Goal: Task Accomplishment & Management: Manage account settings

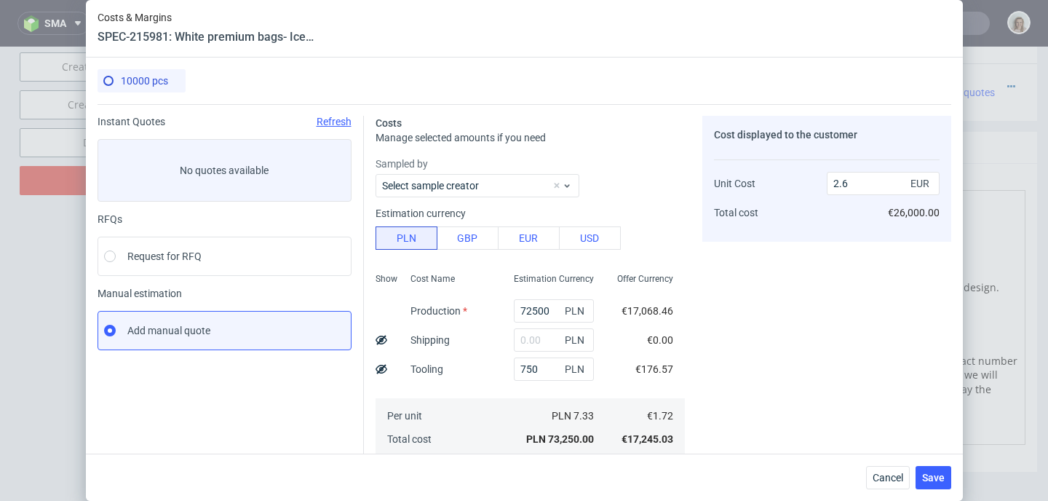
scroll to position [207, 0]
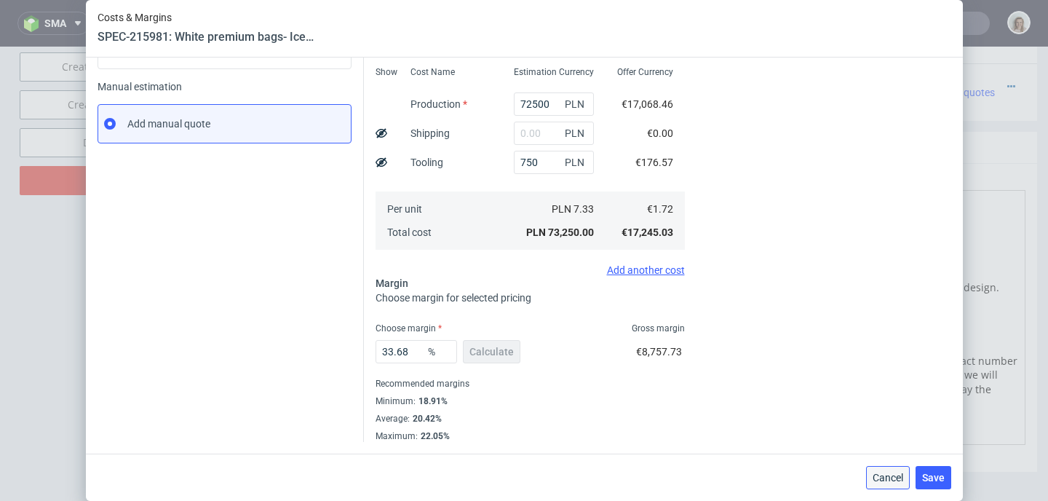
click at [895, 482] on span "Cancel" at bounding box center [887, 477] width 31 height 10
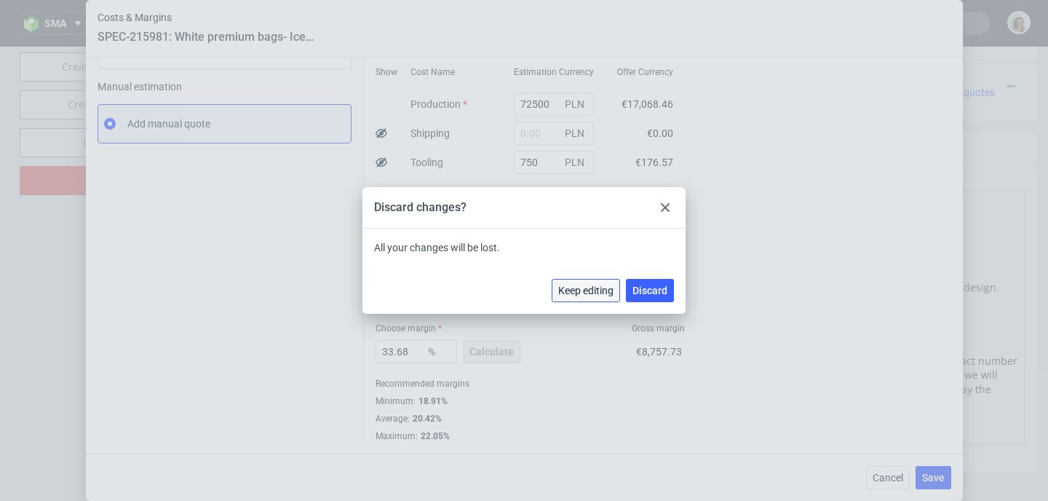
click at [596, 290] on span "Keep editing" at bounding box center [585, 290] width 55 height 10
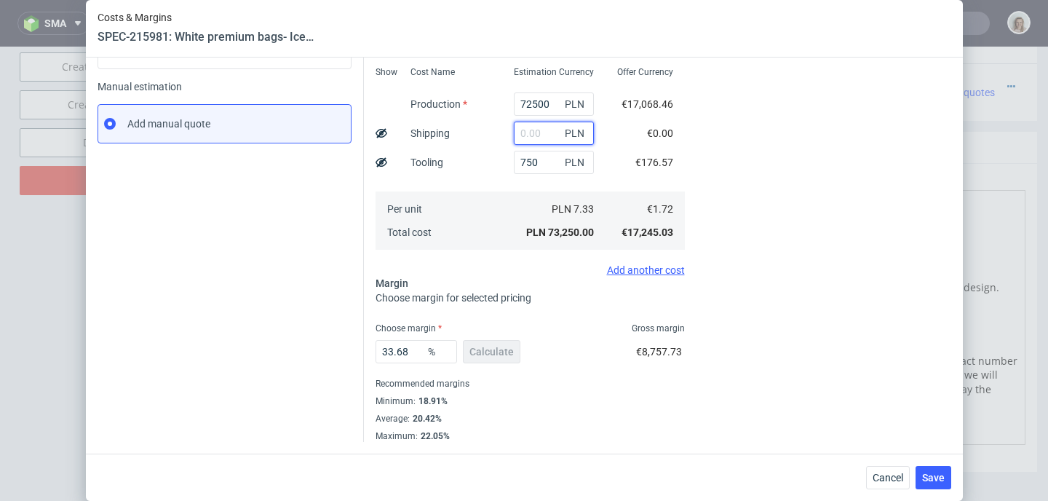
click at [518, 137] on input "text" at bounding box center [554, 132] width 80 height 23
paste input "3548,22"
type input "3548.22"
type input "2.73"
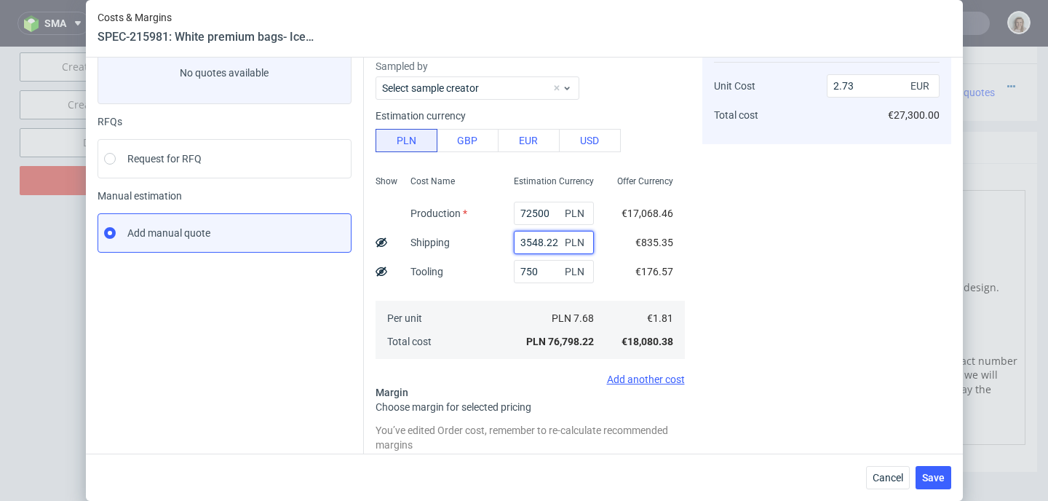
scroll to position [0, 0]
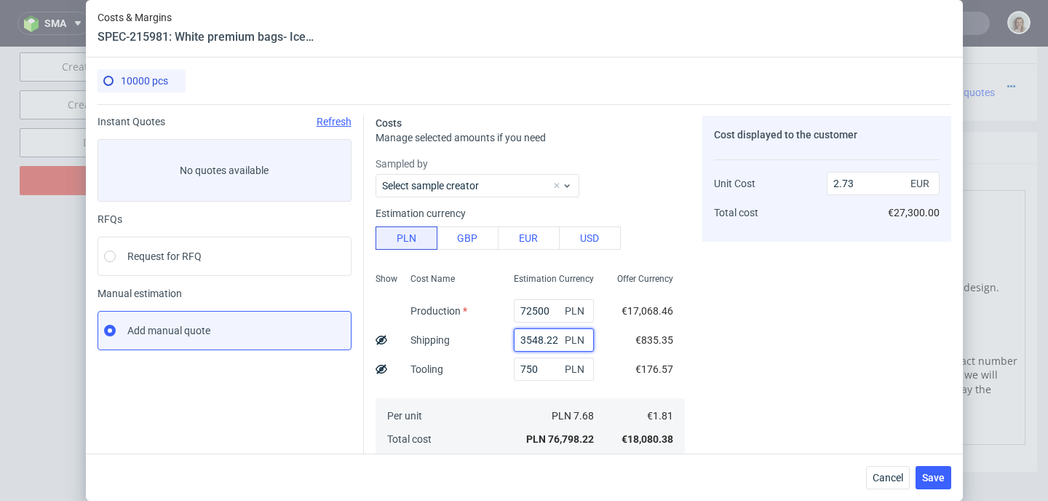
drag, startPoint x: 541, startPoint y: 336, endPoint x: 499, endPoint y: 337, distance: 42.2
click at [514, 337] on input "3548.22" at bounding box center [554, 339] width 80 height 23
type input "2.6"
paste input "3548,22"
type input "3548.22"
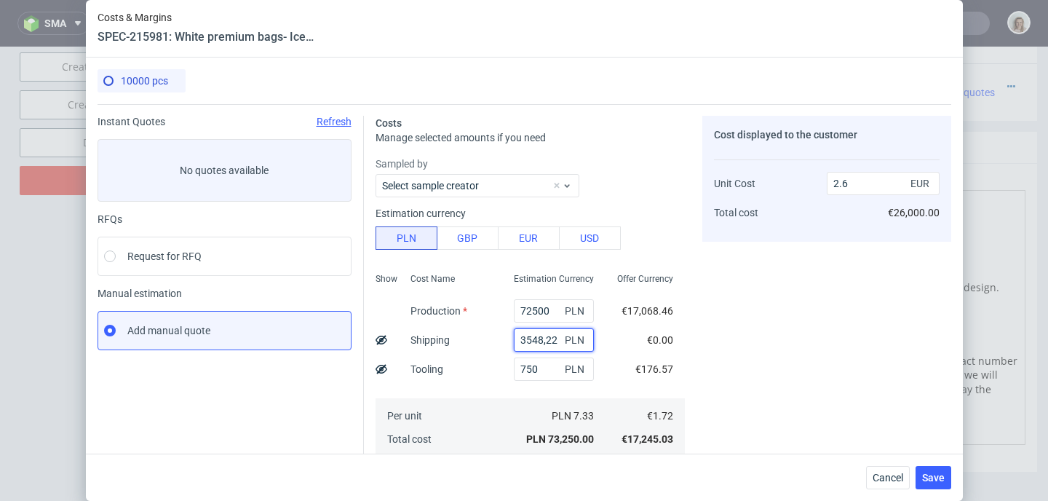
type input "2.73"
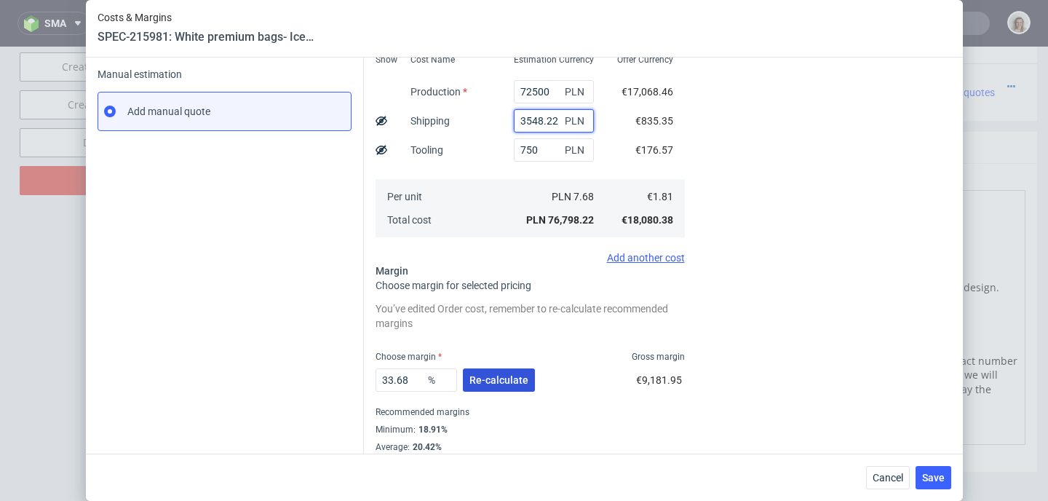
scroll to position [247, 0]
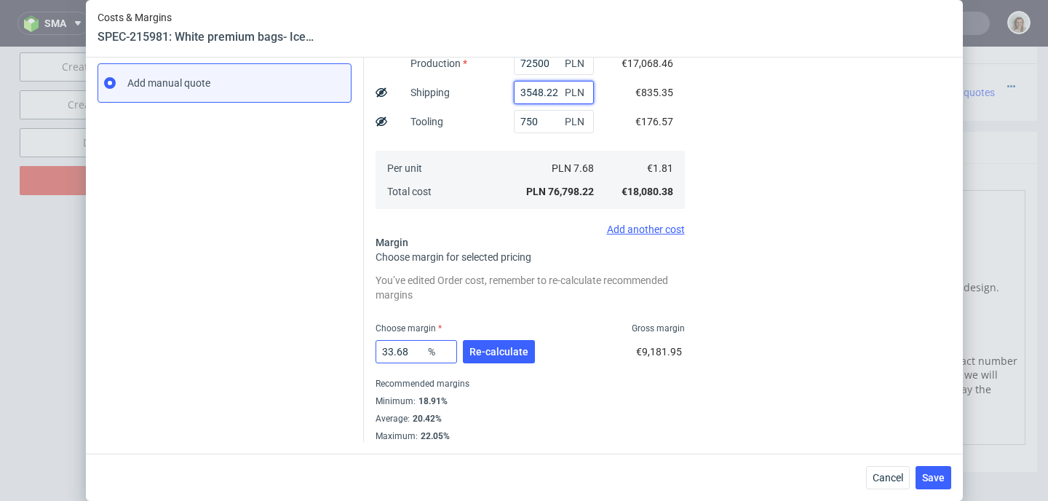
type input "3548.22"
drag, startPoint x: 403, startPoint y: 349, endPoint x: 367, endPoint y: 351, distance: 35.7
click at [367, 351] on div "Costs Manage selected amounts if you need Sampled by Select sample creator Esti…" at bounding box center [657, 149] width 587 height 585
type input "30"
type input "2.58"
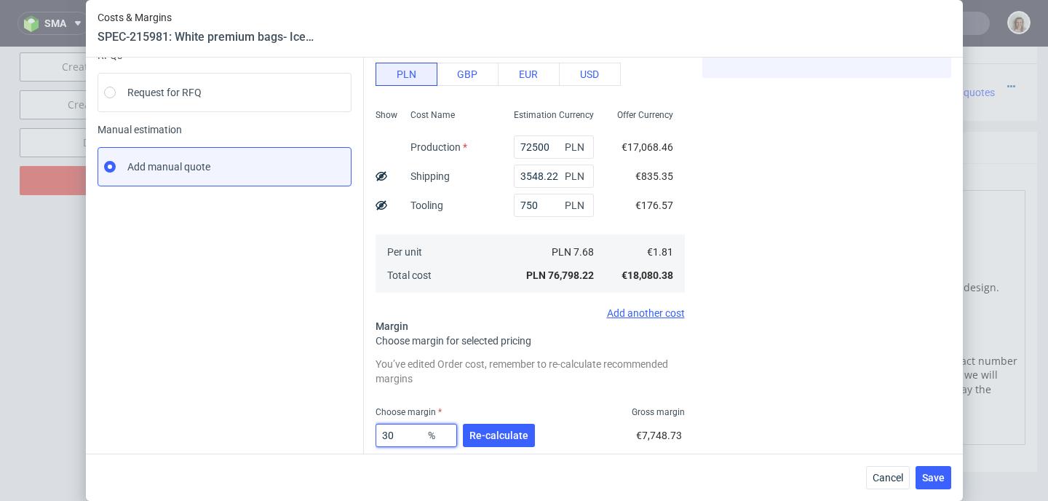
scroll to position [0, 0]
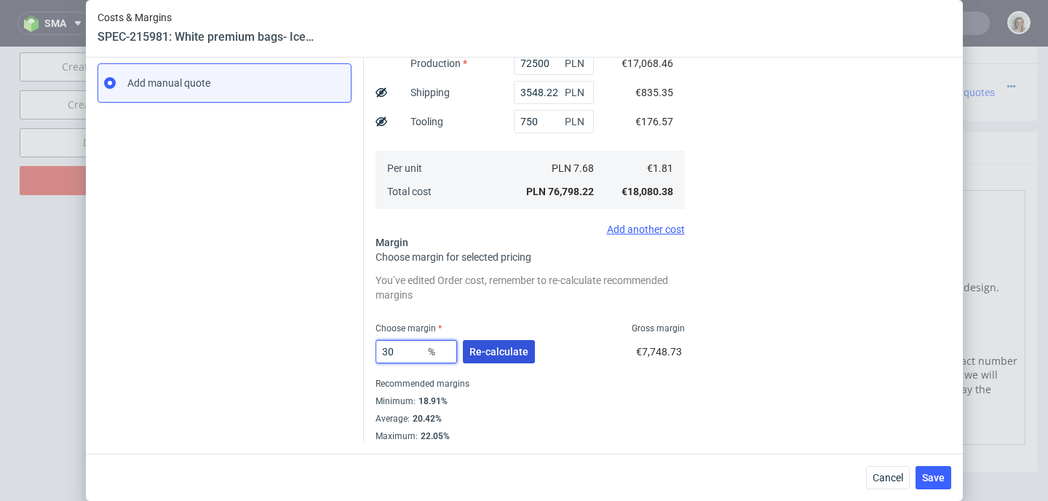
type input "30"
click at [511, 346] on span "Re-calculate" at bounding box center [498, 351] width 59 height 10
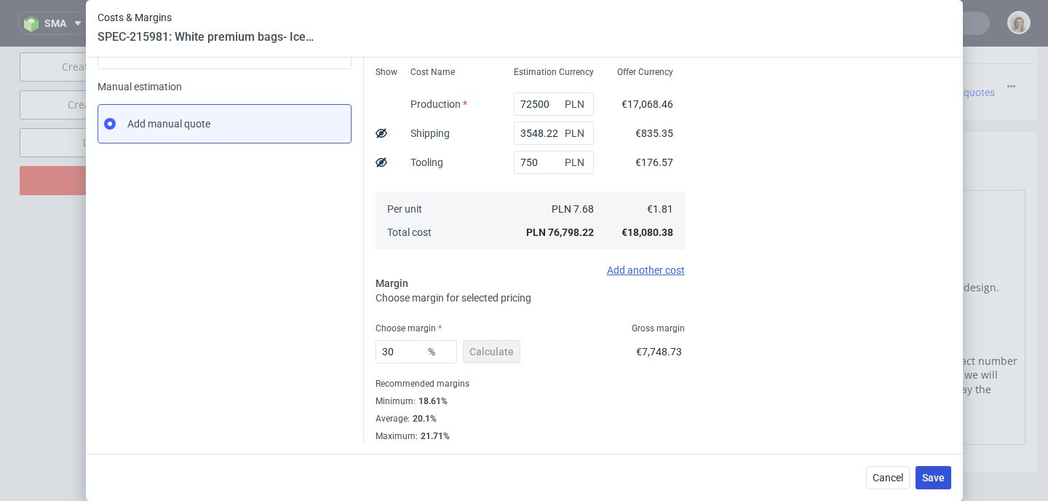
click at [949, 478] on button "Save" at bounding box center [933, 477] width 36 height 23
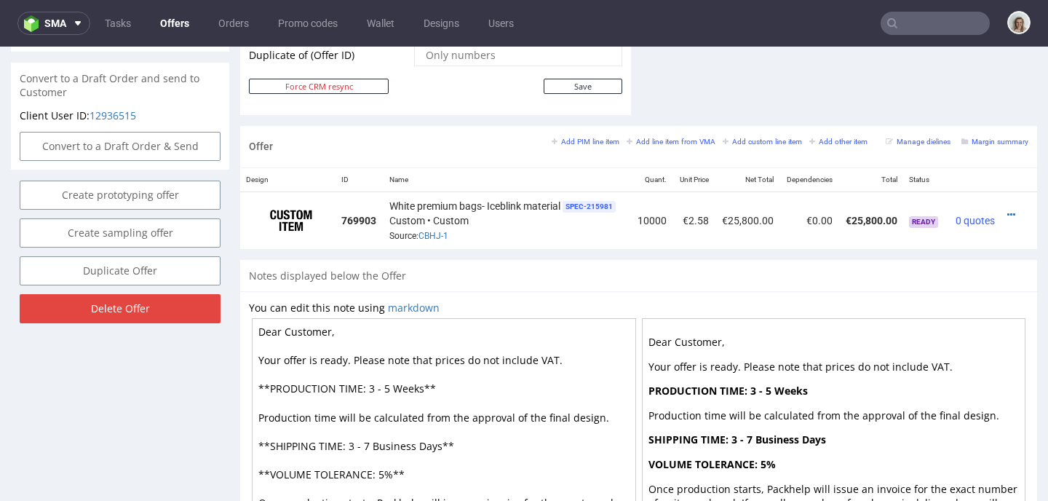
scroll to position [778, 0]
click at [1007, 212] on icon at bounding box center [1011, 215] width 8 height 10
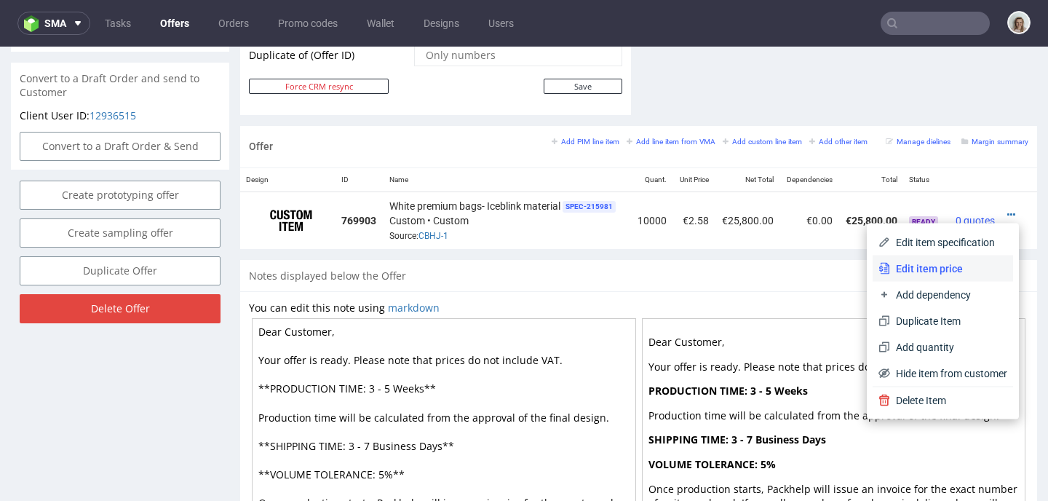
click at [910, 256] on li "Edit item price" at bounding box center [942, 268] width 140 height 26
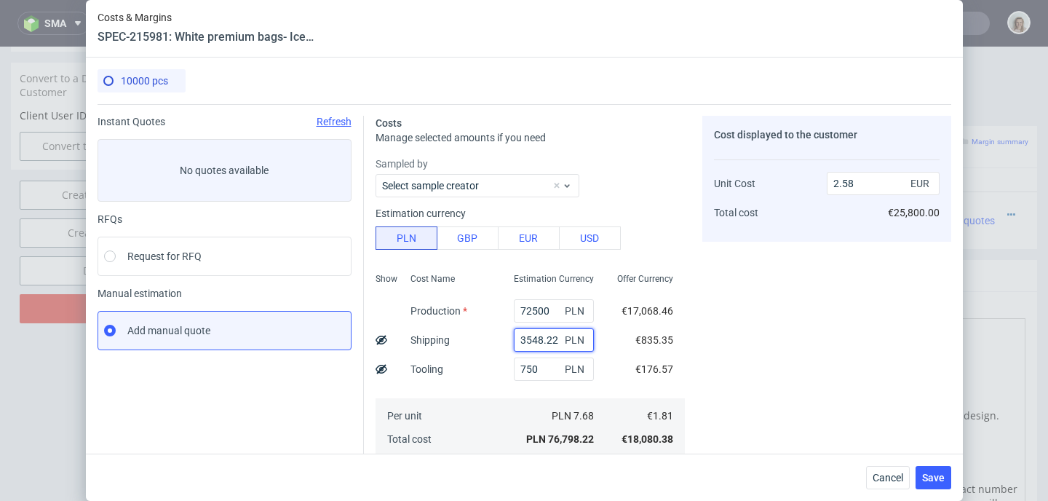
drag, startPoint x: 543, startPoint y: 340, endPoint x: 489, endPoint y: 340, distance: 53.8
click at [502, 340] on div "3548.22 PLN" at bounding box center [553, 339] width 103 height 29
paste input "144,53"
type input "3144.53"
type input "2.57"
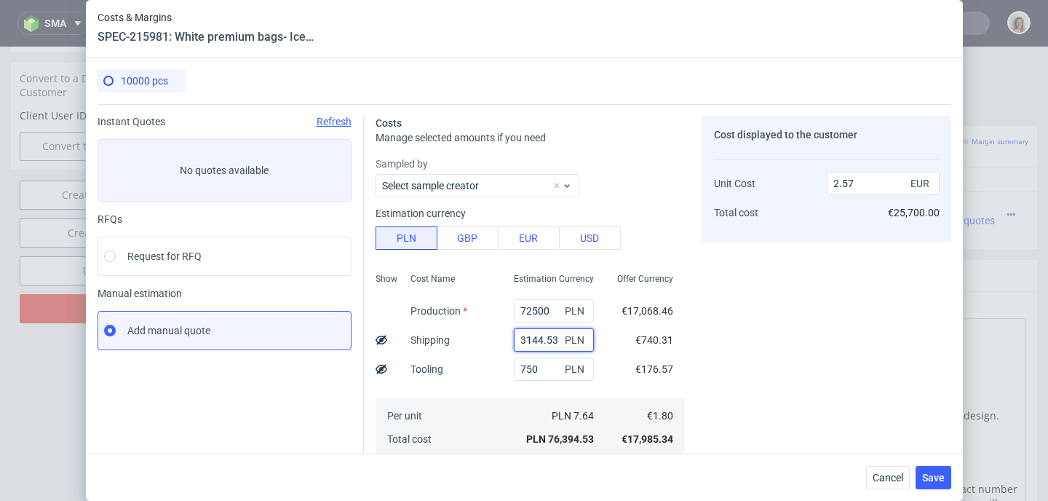
scroll to position [247, 0]
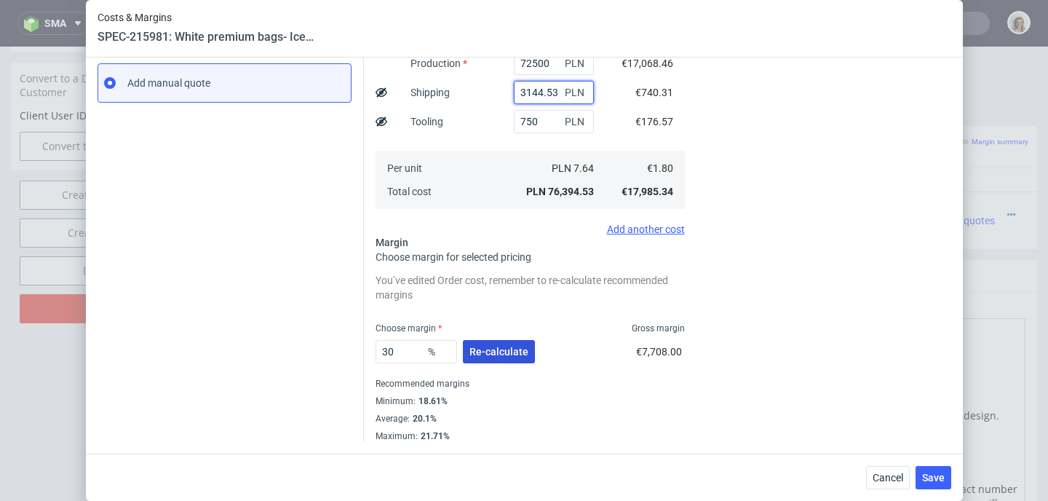
type input "3144.53"
click at [490, 346] on span "Re-calculate" at bounding box center [498, 351] width 59 height 10
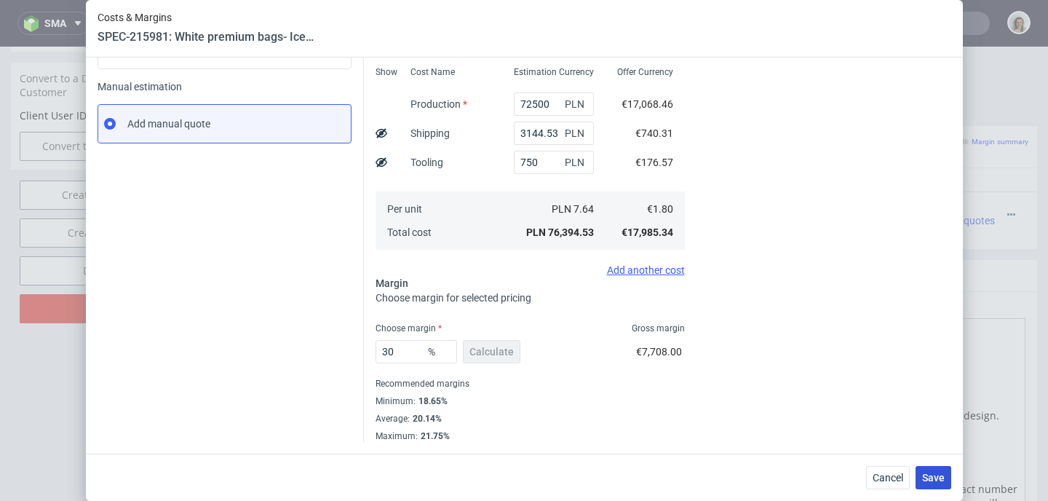
click at [941, 479] on span "Save" at bounding box center [933, 477] width 23 height 10
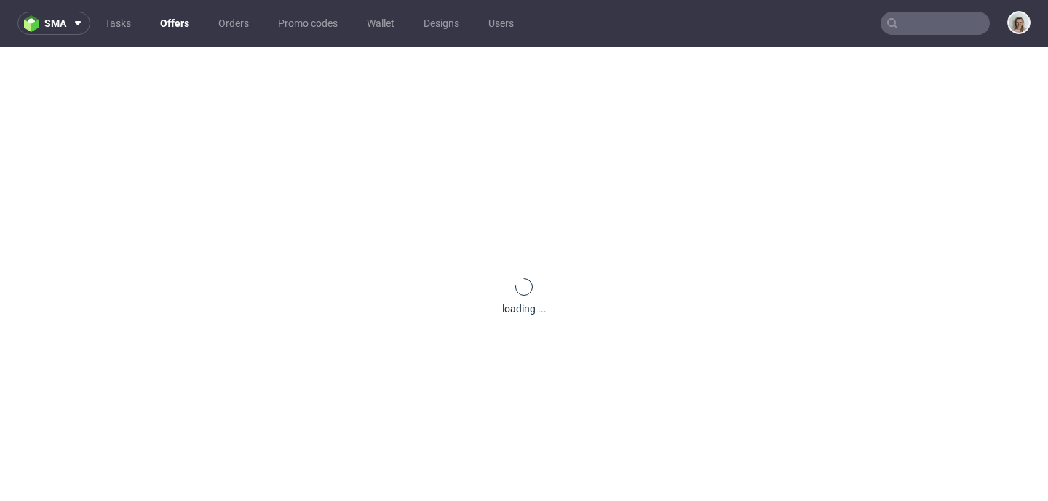
scroll to position [0, 0]
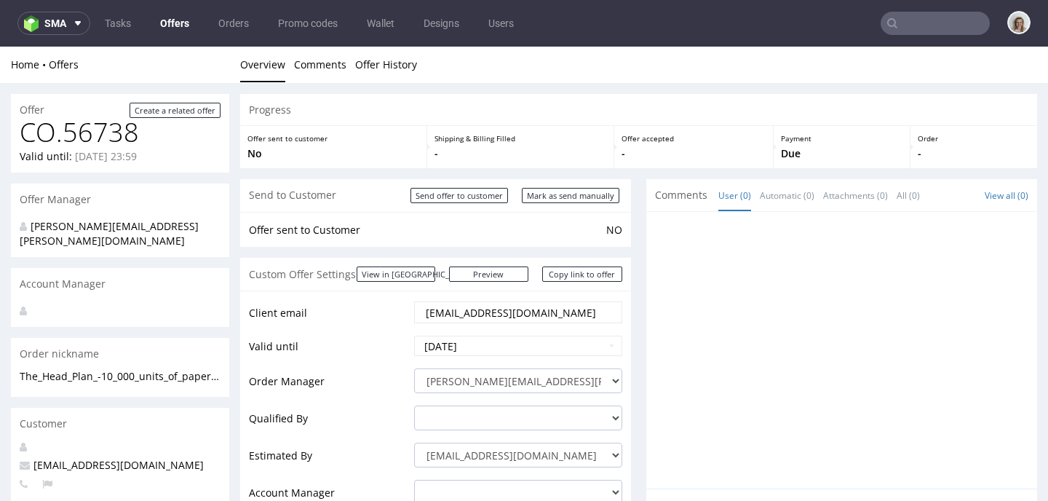
click at [86, 12] on div "sma" at bounding box center [53, 23] width 73 height 23
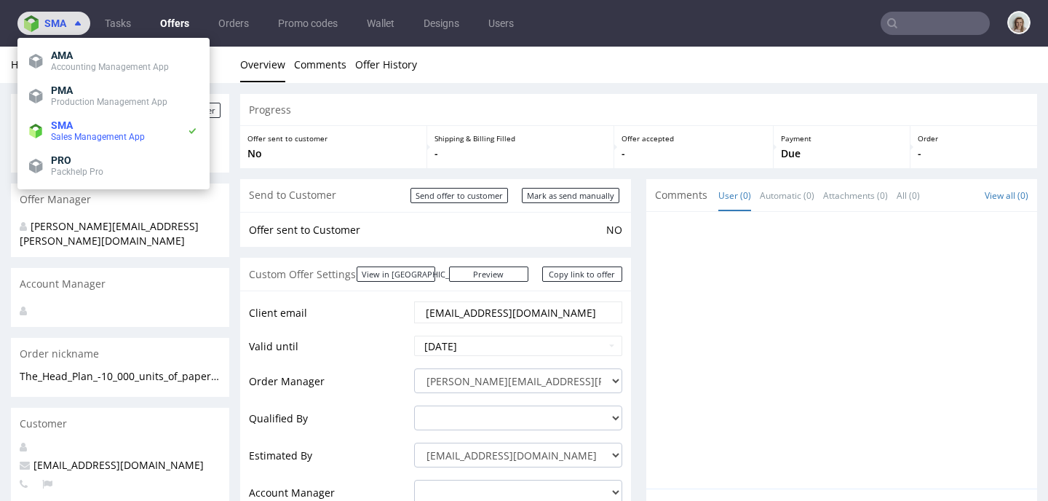
click at [75, 18] on icon at bounding box center [78, 23] width 12 height 12
click at [81, 107] on span "Production Management App" at bounding box center [124, 102] width 147 height 12
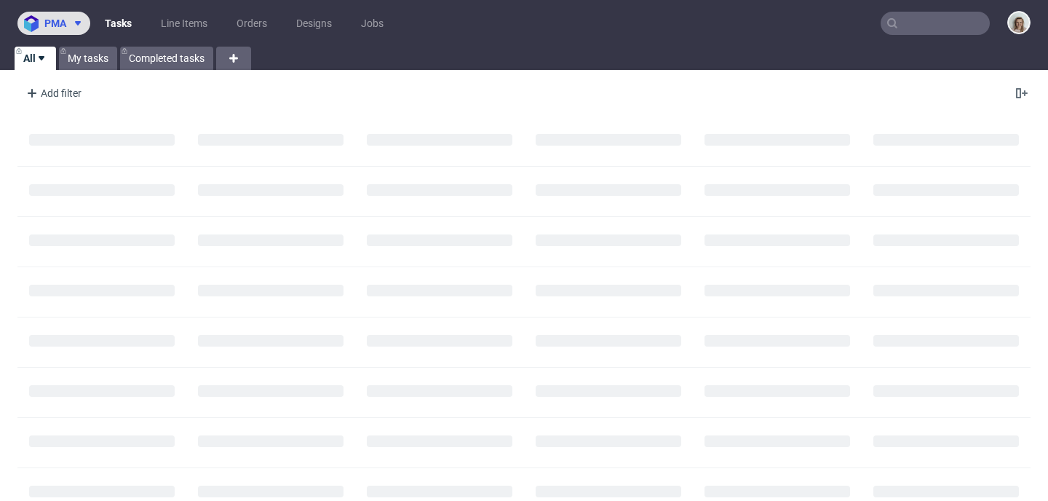
click at [62, 28] on span "pma" at bounding box center [55, 23] width 22 height 10
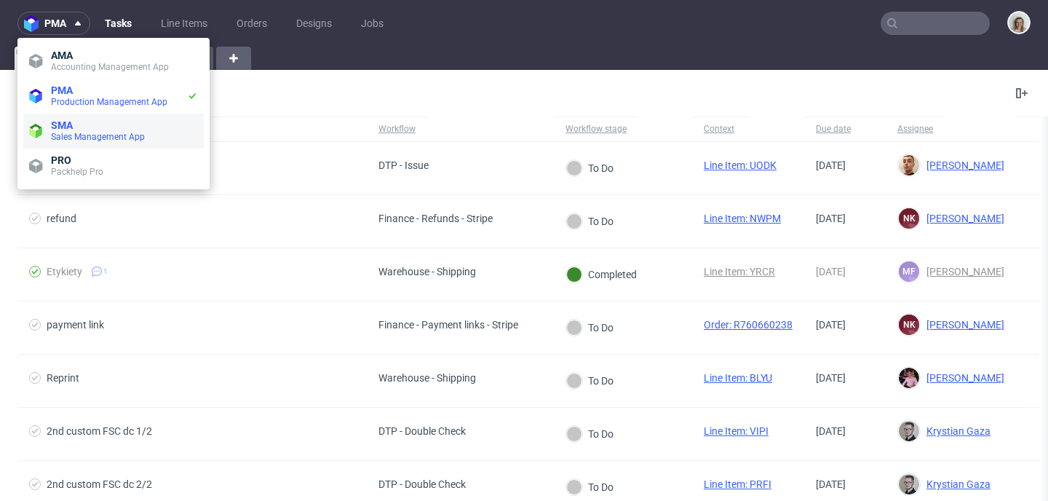
click at [80, 129] on span "SMA" at bounding box center [124, 125] width 147 height 12
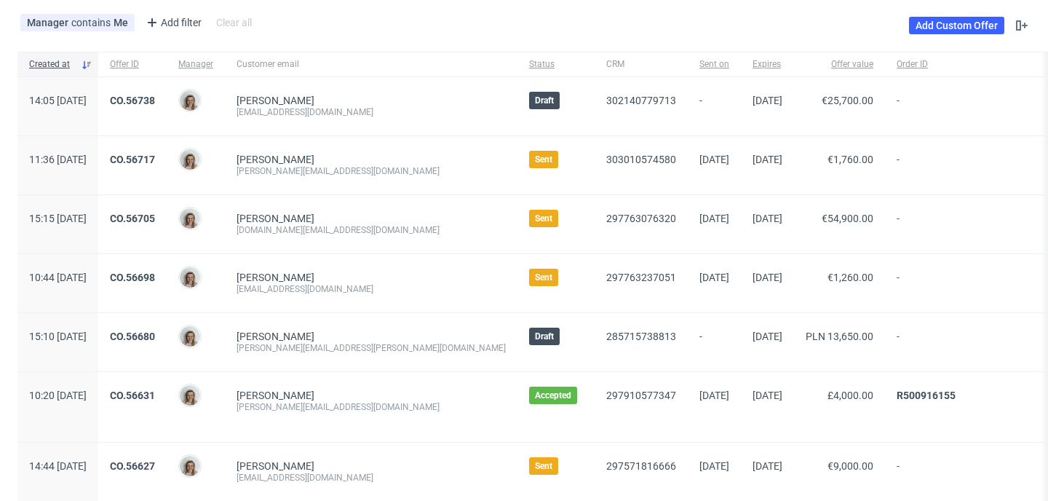
scroll to position [71, 0]
click at [155, 215] on link "CO.56705" at bounding box center [132, 218] width 45 height 12
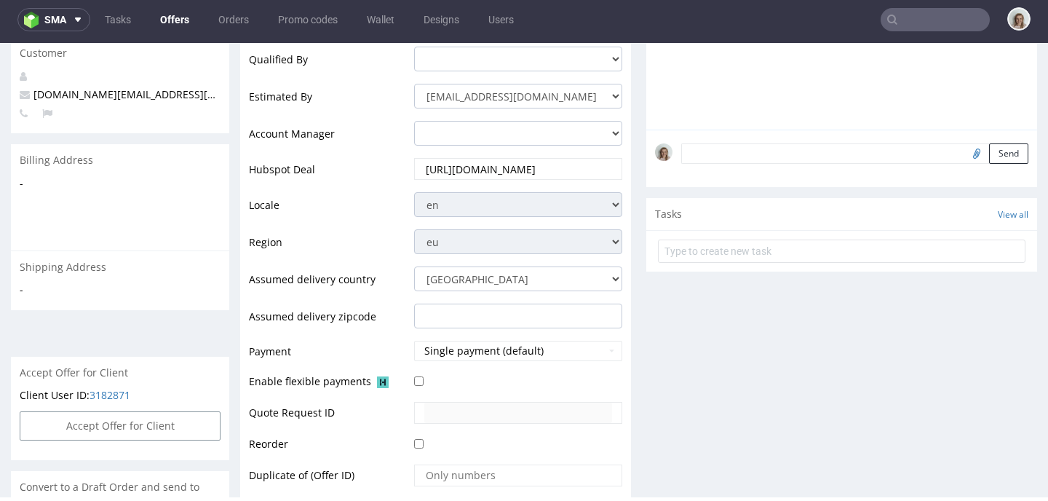
scroll to position [649, 0]
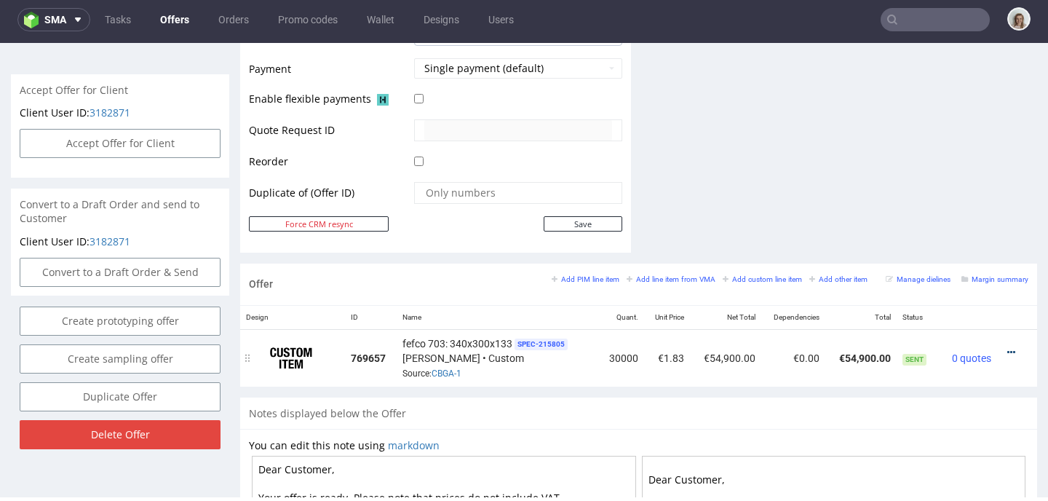
click at [1007, 352] on icon at bounding box center [1011, 352] width 8 height 10
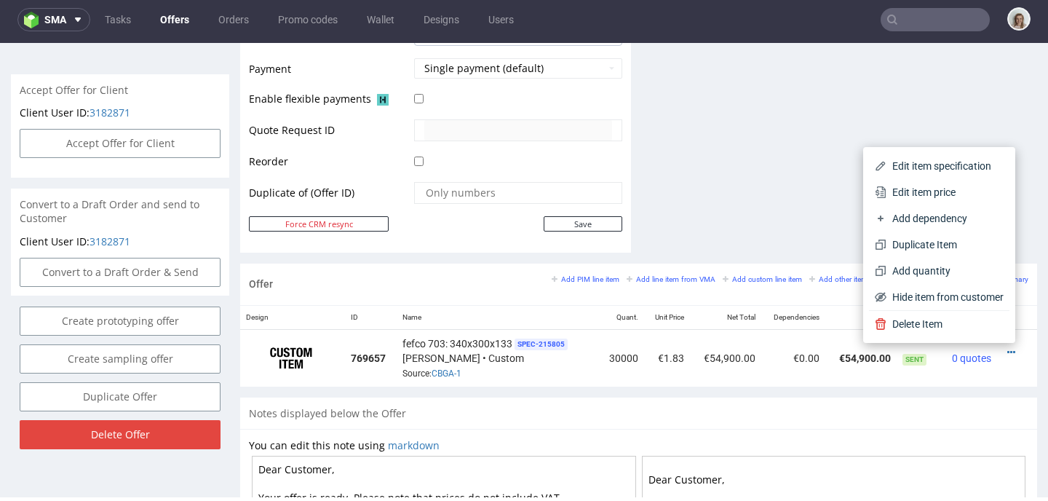
drag, startPoint x: 916, startPoint y: 193, endPoint x: 880, endPoint y: 198, distance: 36.0
click at [915, 192] on span "Edit item price" at bounding box center [944, 192] width 117 height 15
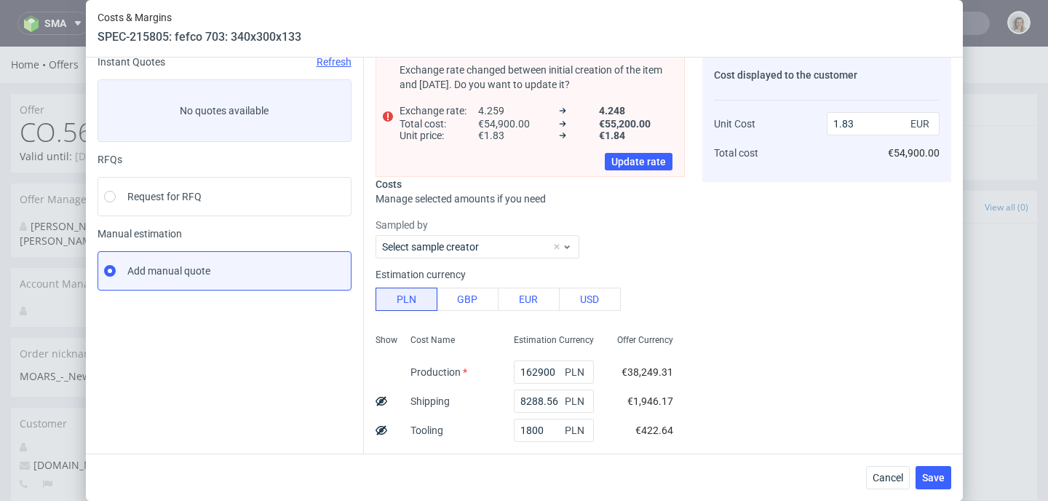
scroll to position [239, 0]
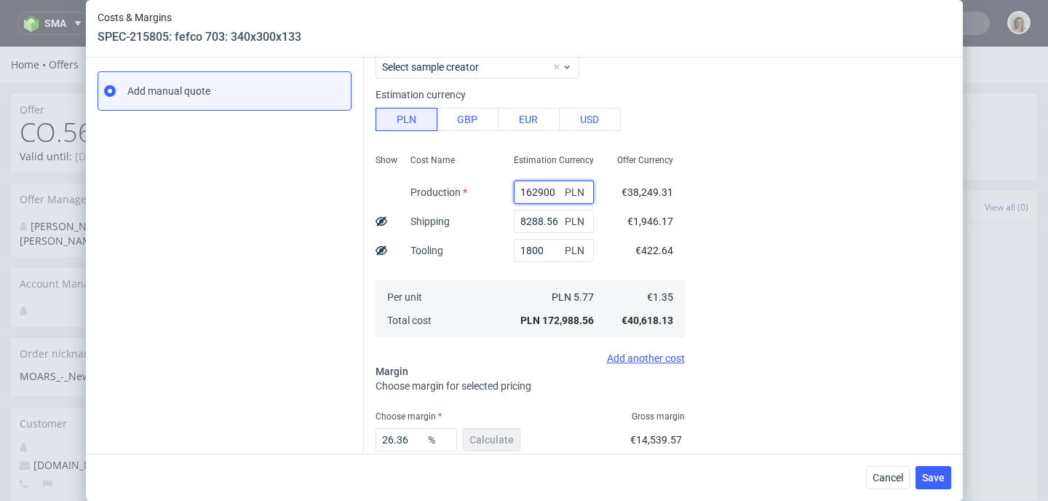
drag, startPoint x: 539, startPoint y: 190, endPoint x: 501, endPoint y: 191, distance: 38.6
click at [514, 191] on input "162900" at bounding box center [554, 191] width 80 height 23
paste input "1470"
type input "147000"
type input "1.66"
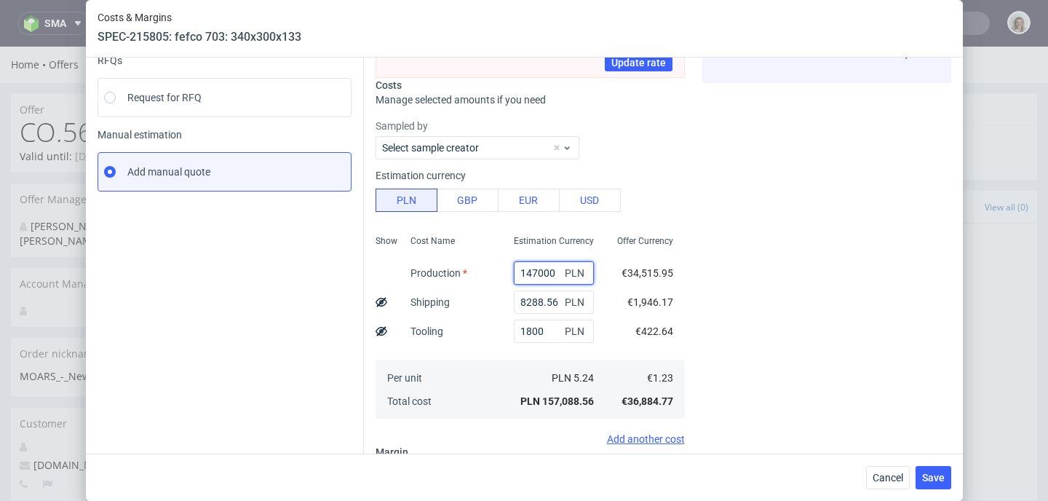
scroll to position [368, 0]
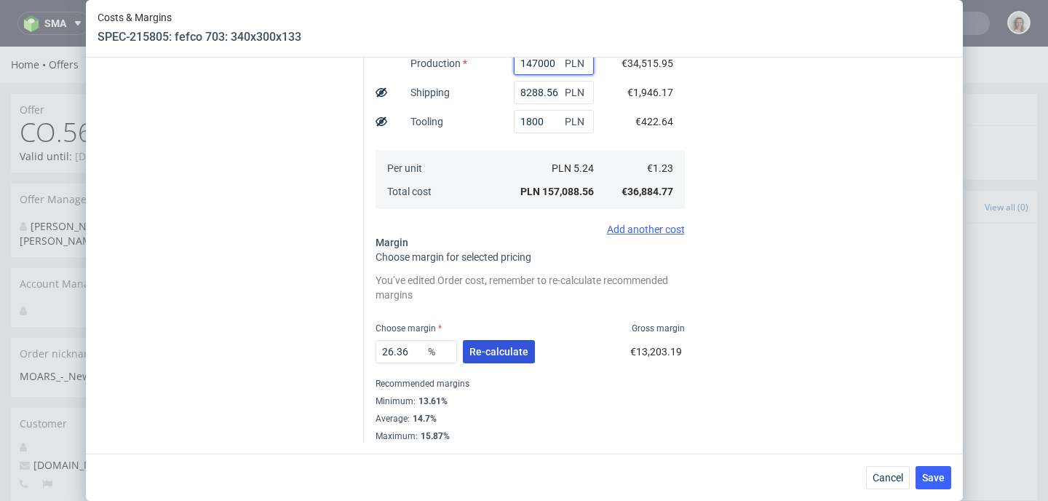
type input "147000"
click at [492, 340] on button "Re-calculate" at bounding box center [499, 351] width 72 height 23
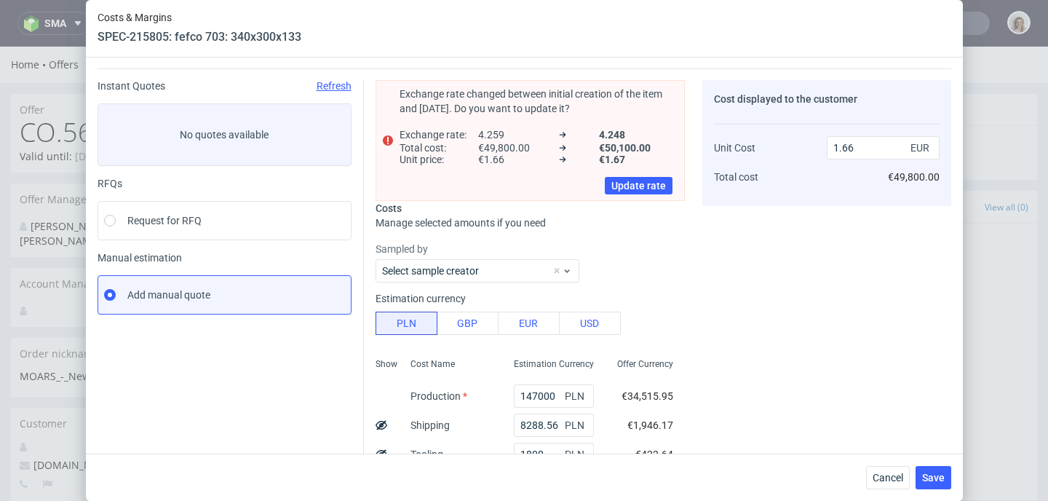
scroll to position [44, 0]
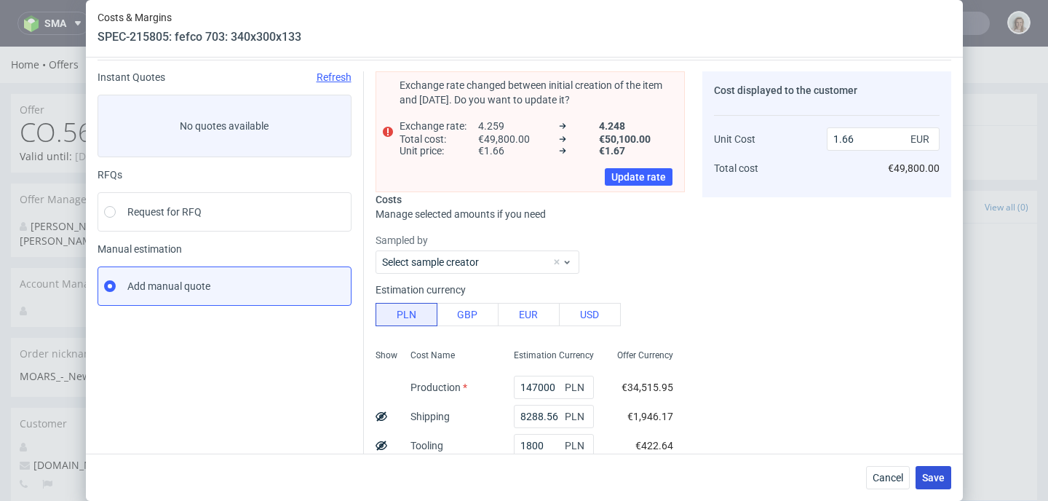
click at [944, 480] on span "Save" at bounding box center [933, 477] width 23 height 10
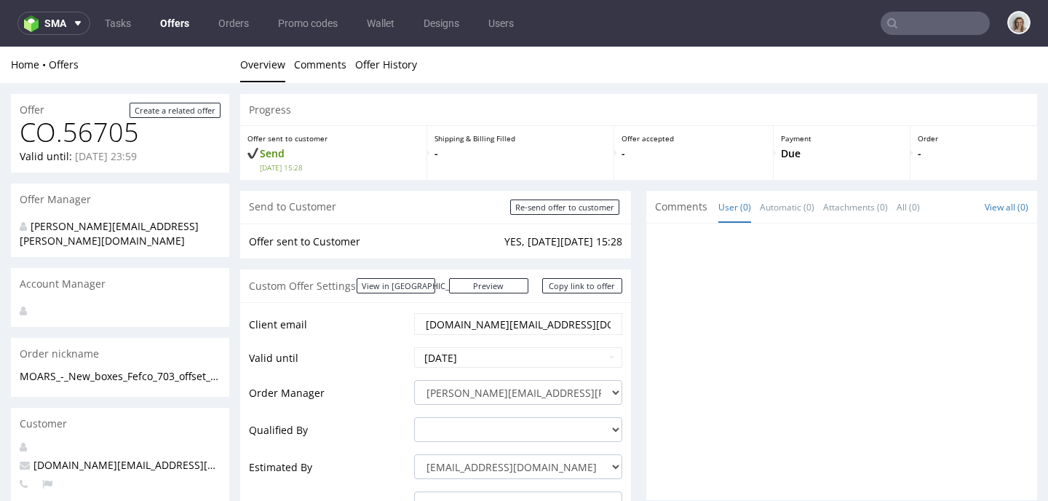
scroll to position [0, 0]
click at [50, 34] on button "sma" at bounding box center [53, 23] width 73 height 23
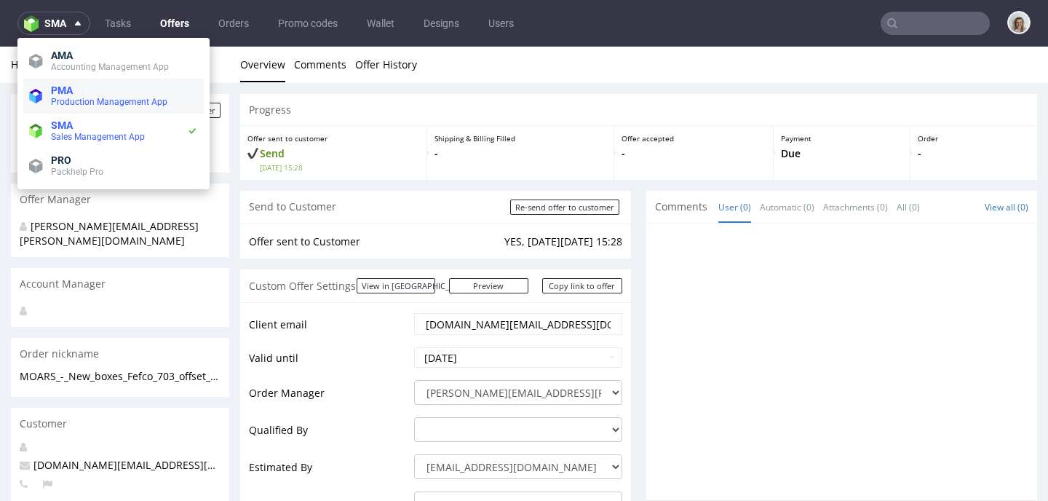
click at [54, 95] on span "PMA" at bounding box center [62, 90] width 22 height 12
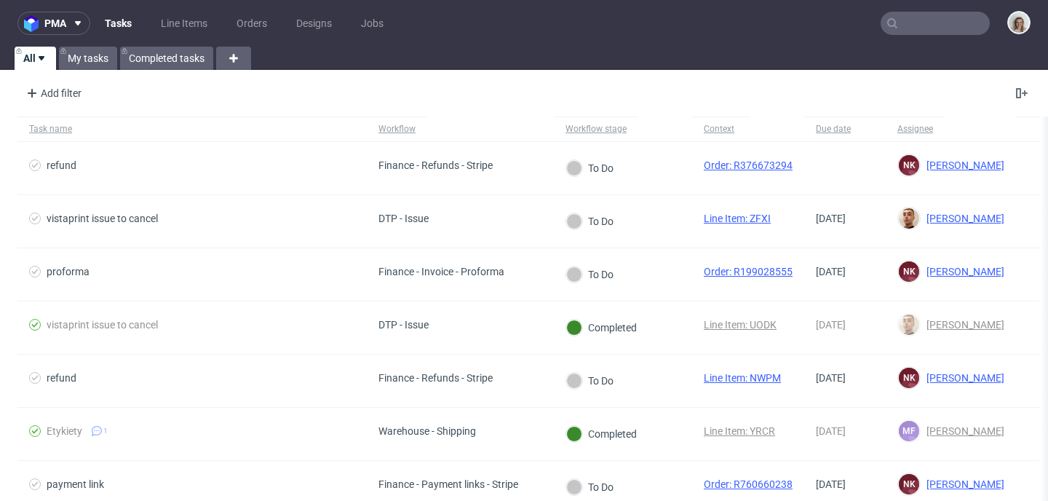
click at [941, 20] on input "text" at bounding box center [934, 23] width 109 height 23
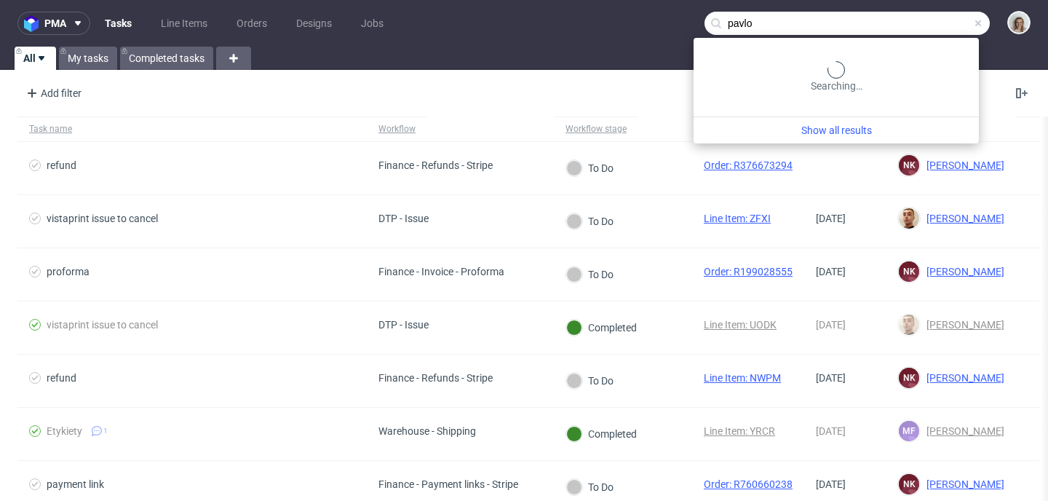
type input "pavlo"
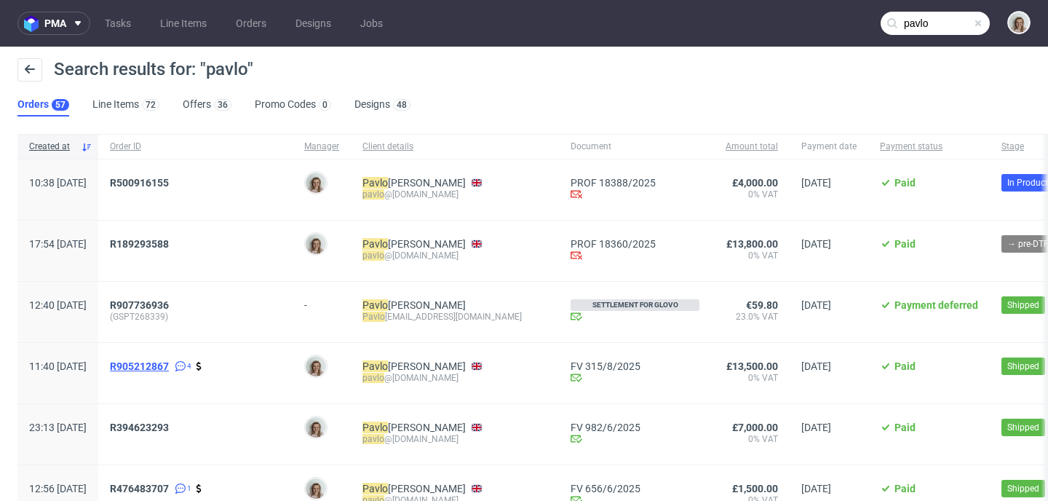
click at [169, 372] on span "R905212867" at bounding box center [139, 366] width 59 height 12
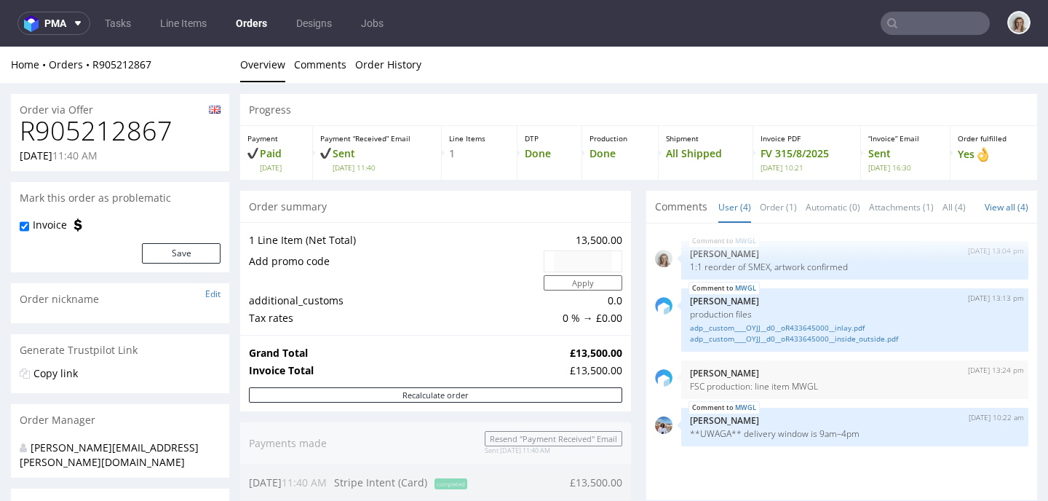
type input "pavlo"
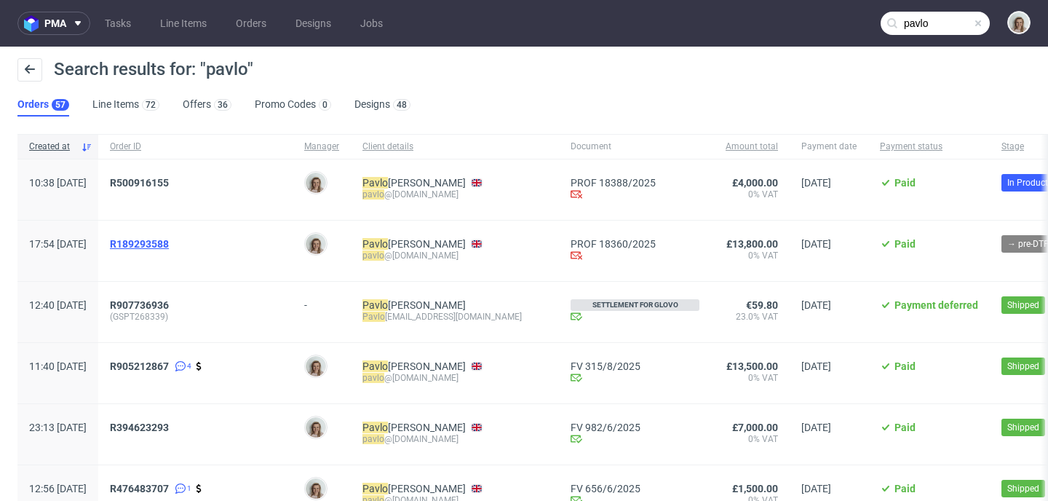
click at [161, 242] on span "R189293588" at bounding box center [139, 244] width 59 height 12
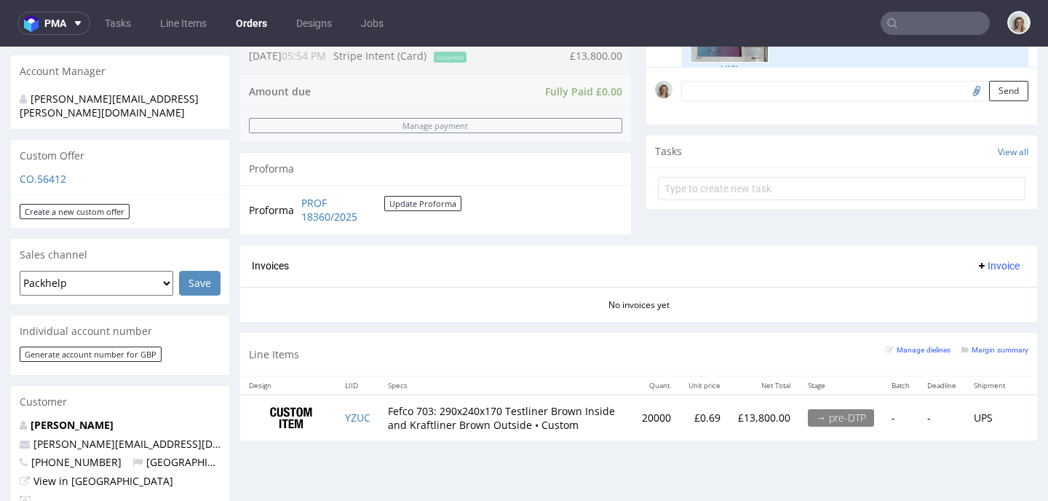
scroll to position [434, 0]
type input "pavlo"
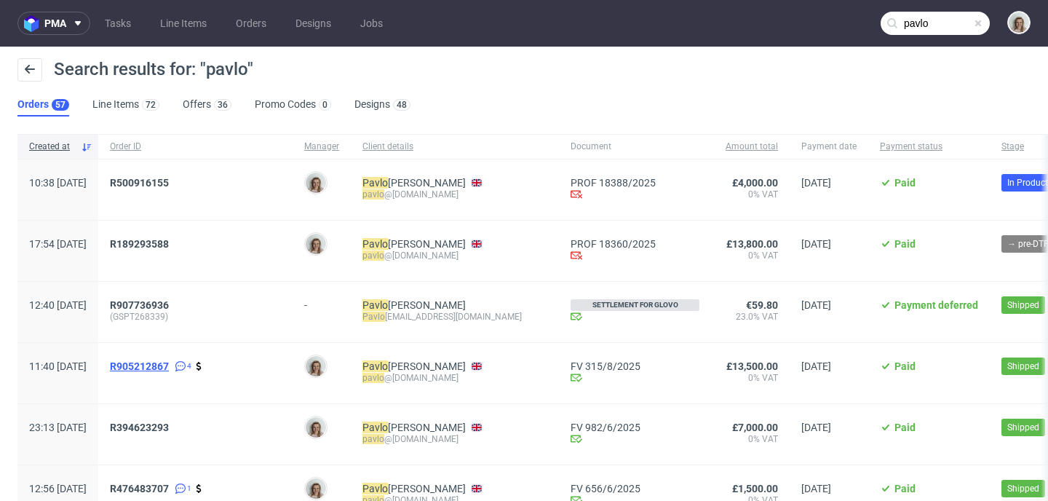
click at [169, 367] on span "R905212867" at bounding box center [139, 366] width 59 height 12
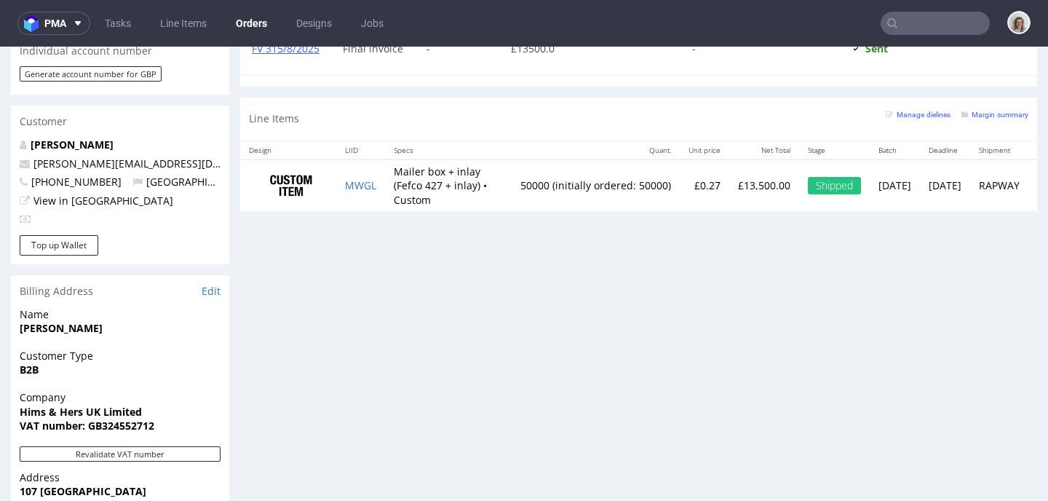
scroll to position [714, 0]
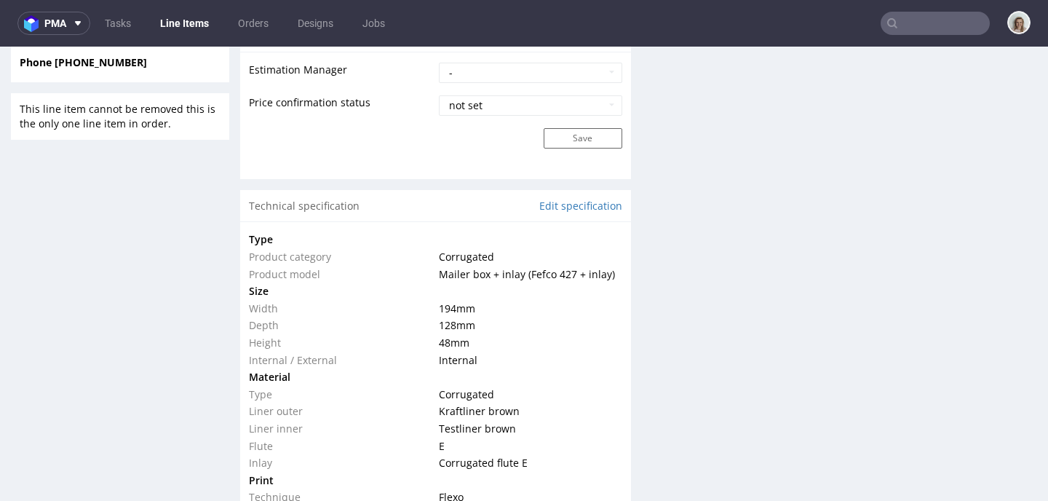
scroll to position [1249, 0]
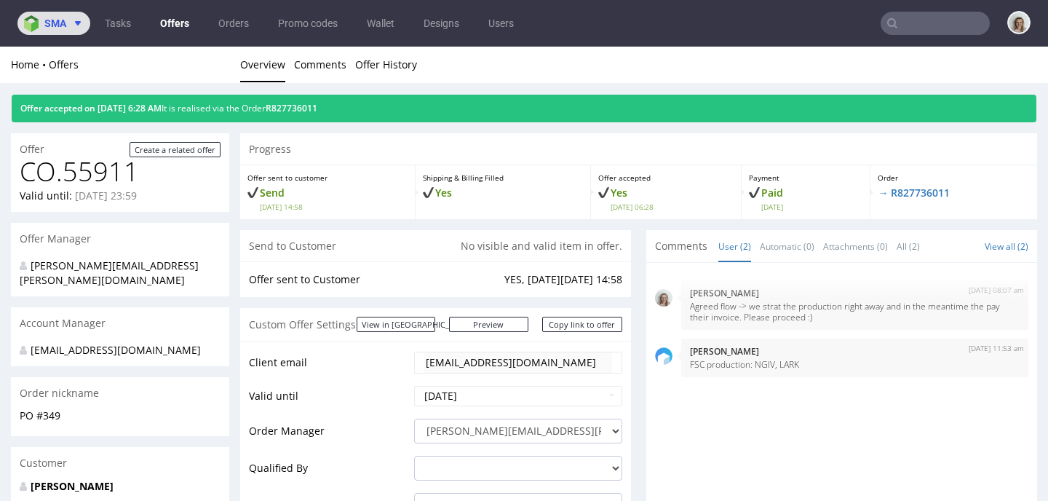
click at [77, 22] on use at bounding box center [78, 23] width 6 height 4
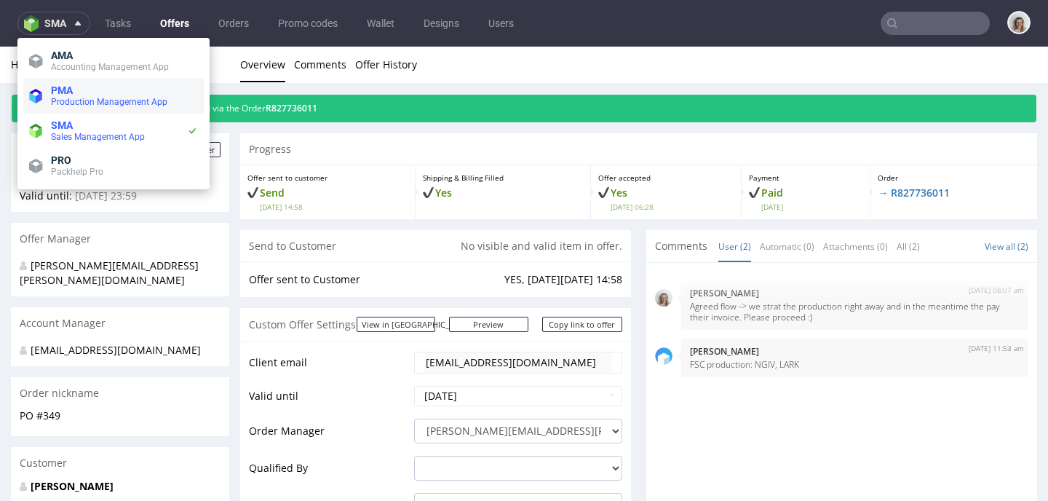
click at [77, 93] on span "PMA" at bounding box center [124, 90] width 147 height 12
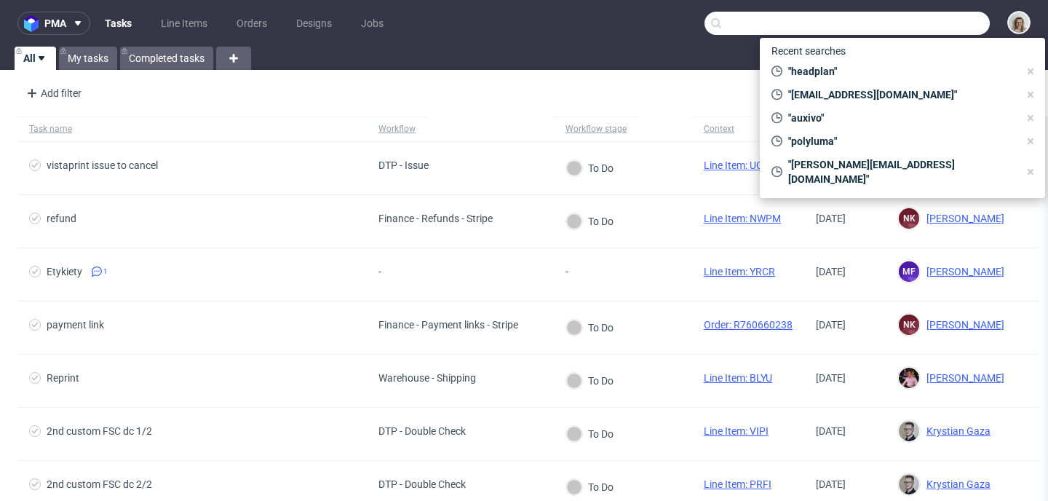
click at [899, 23] on input "text" at bounding box center [846, 23] width 285 height 23
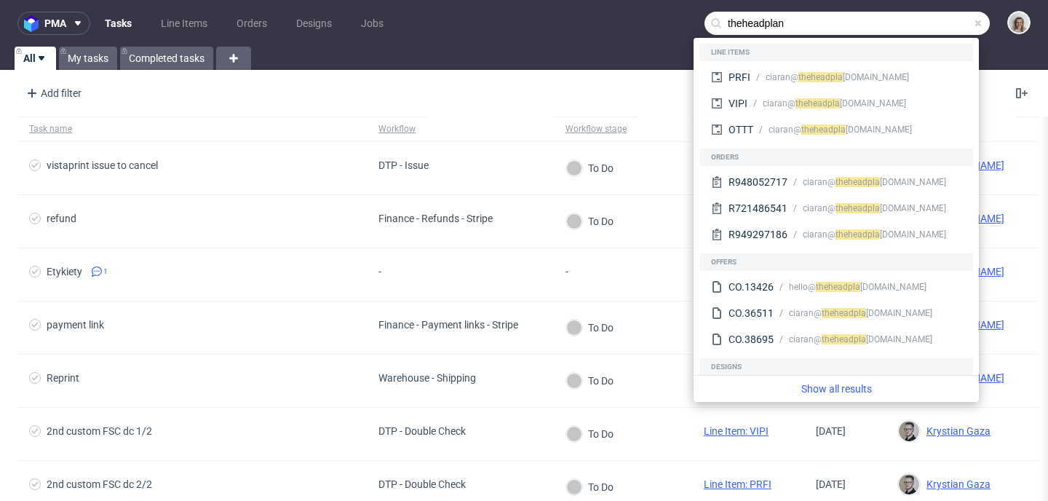
type input "theheadplan"
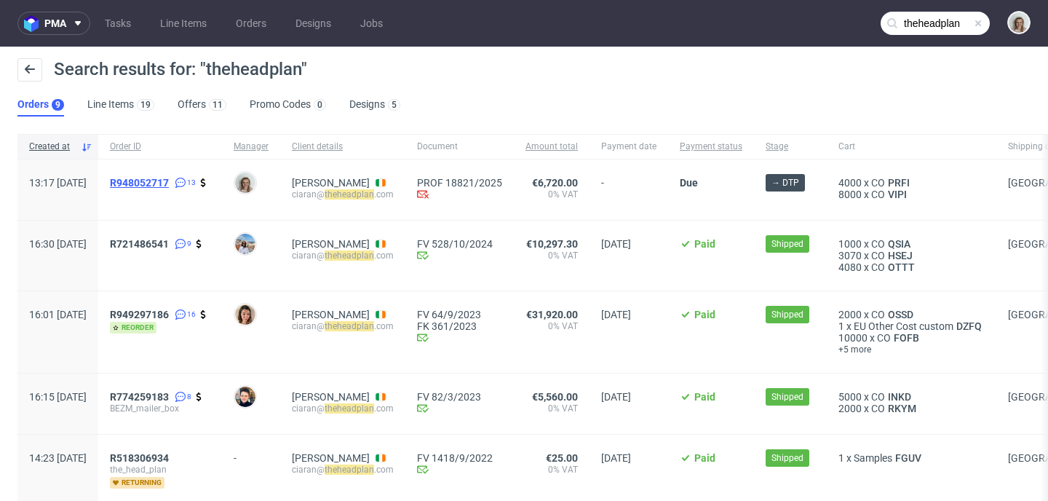
click at [167, 183] on span "R948052717" at bounding box center [139, 183] width 59 height 12
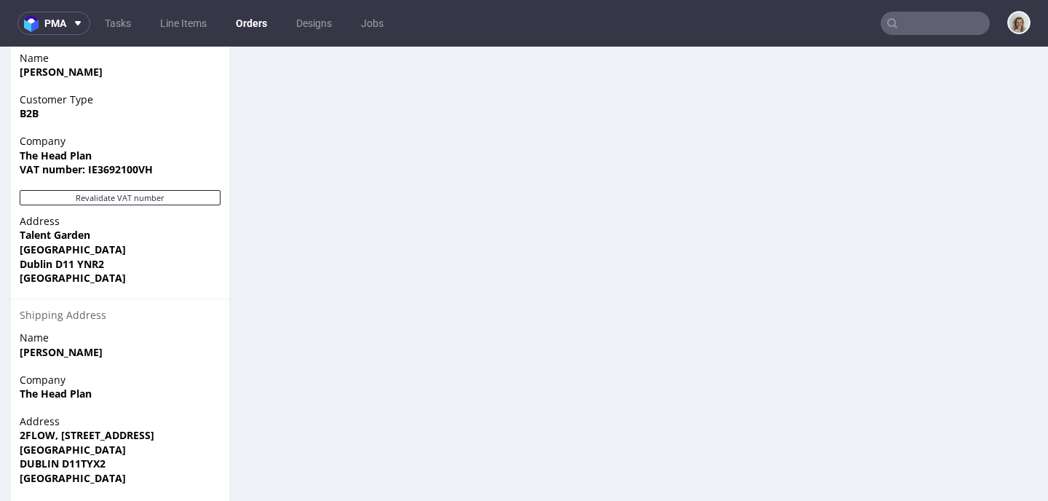
scroll to position [479, 0]
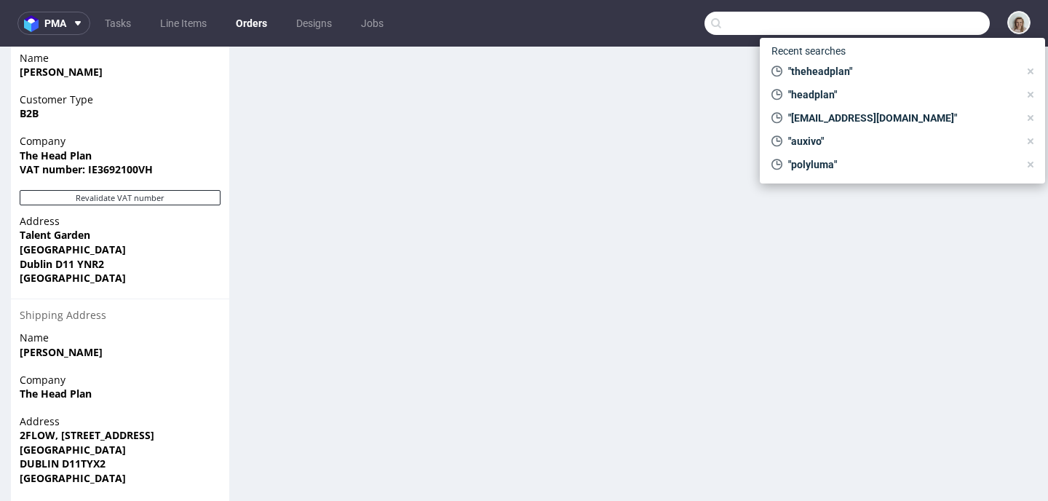
click at [914, 23] on input "text" at bounding box center [846, 23] width 285 height 23
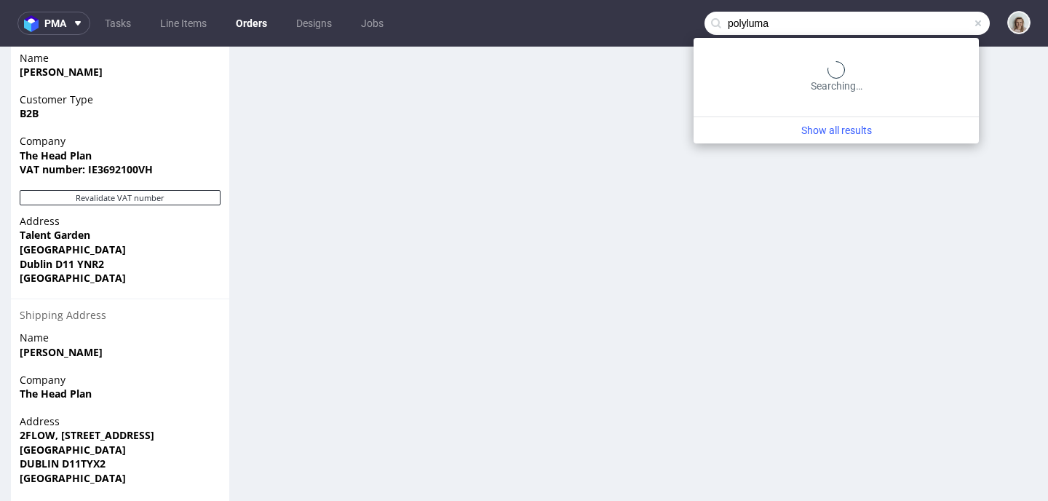
type input "polyluma"
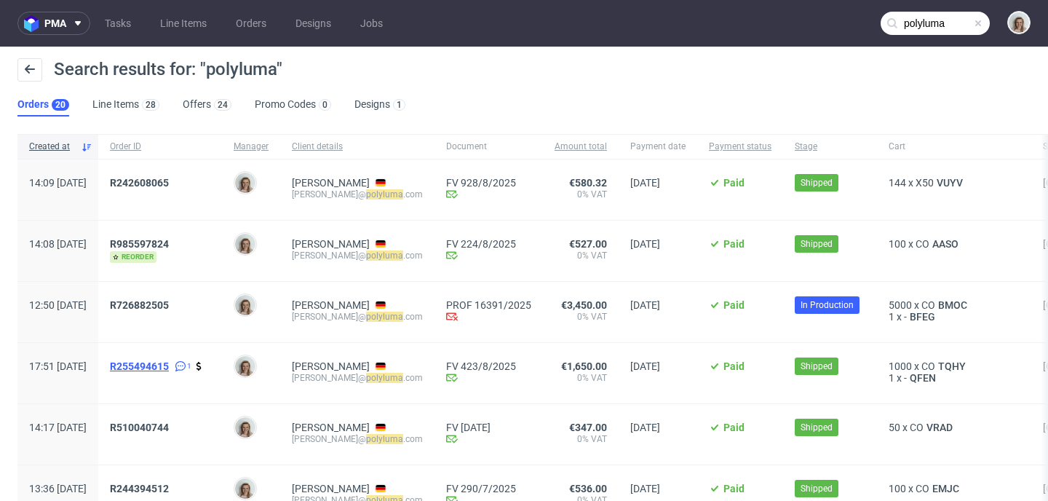
click at [169, 370] on span "R255494615" at bounding box center [139, 366] width 59 height 12
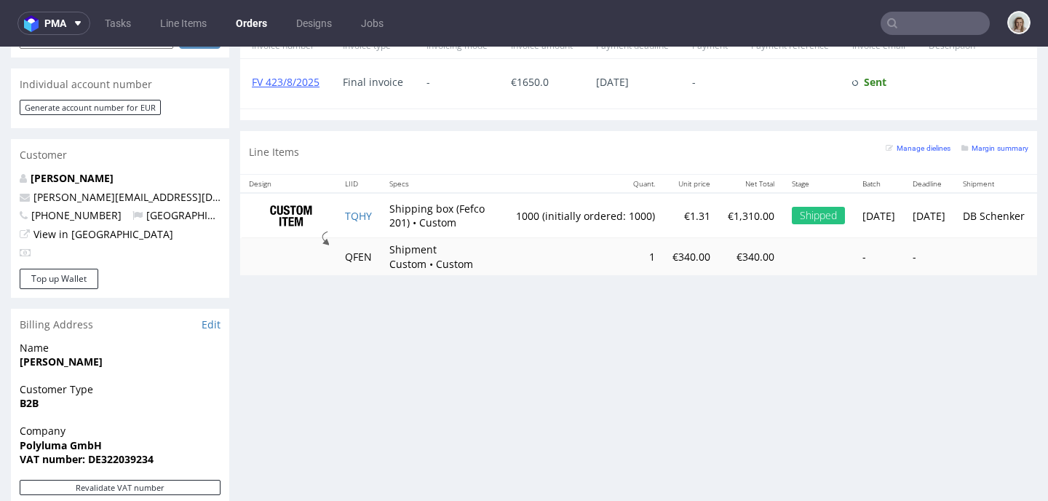
scroll to position [686, 0]
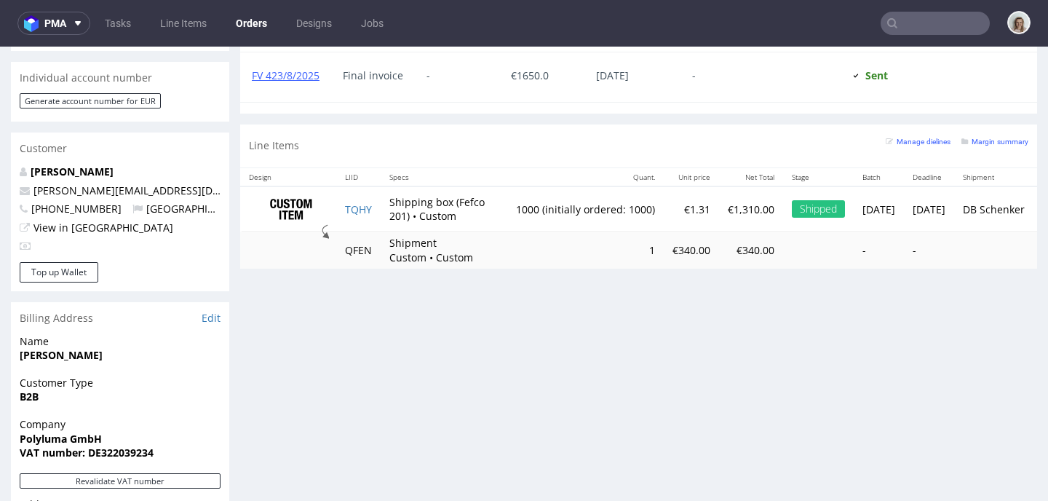
type input "polyluma"
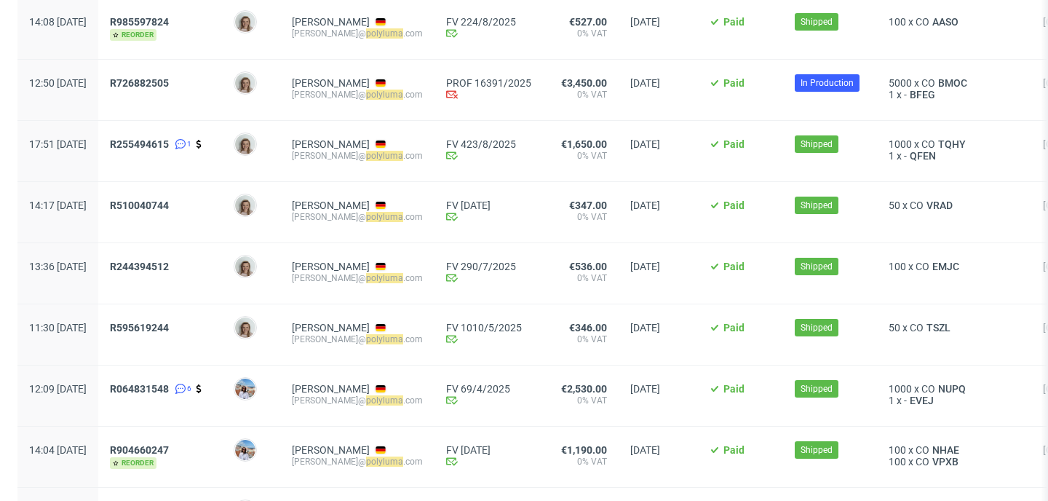
scroll to position [228, 0]
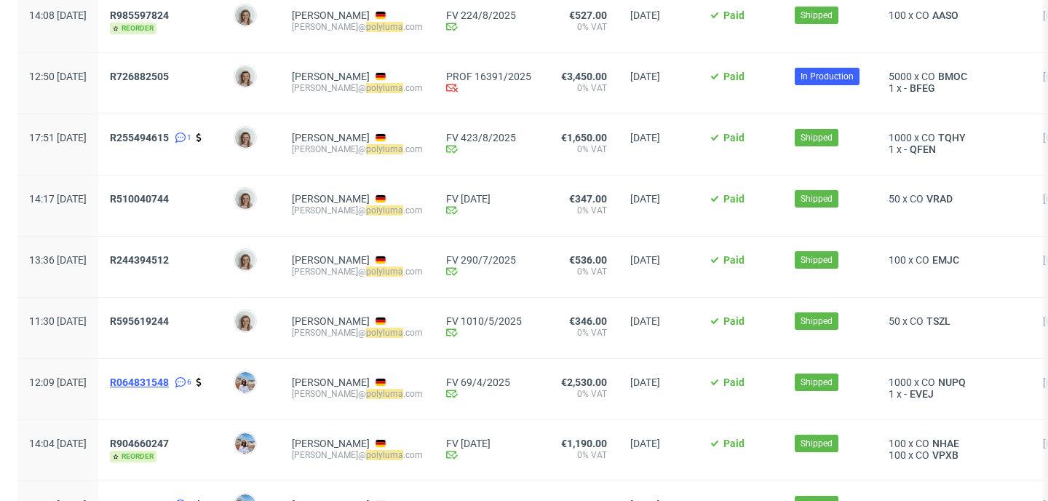
click at [169, 388] on span "R064831548" at bounding box center [139, 382] width 59 height 12
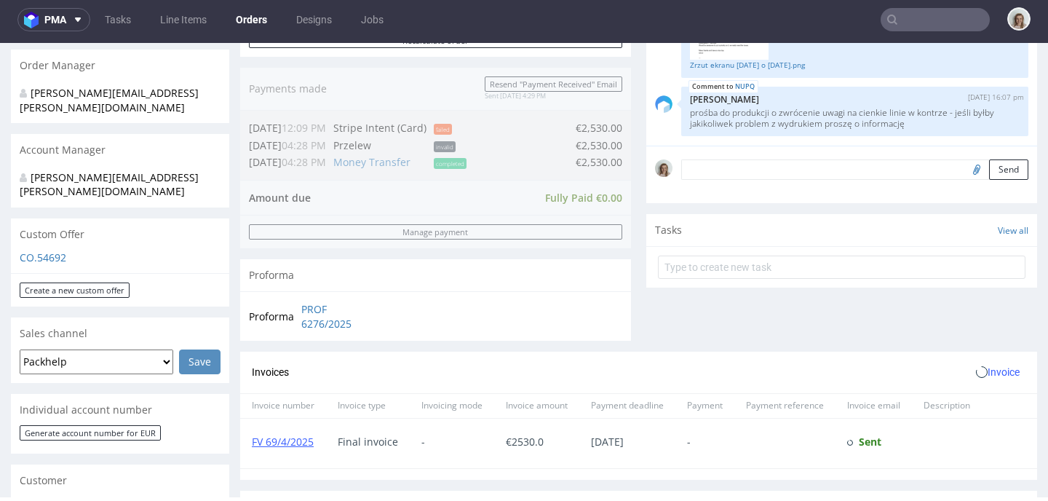
scroll to position [697, 0]
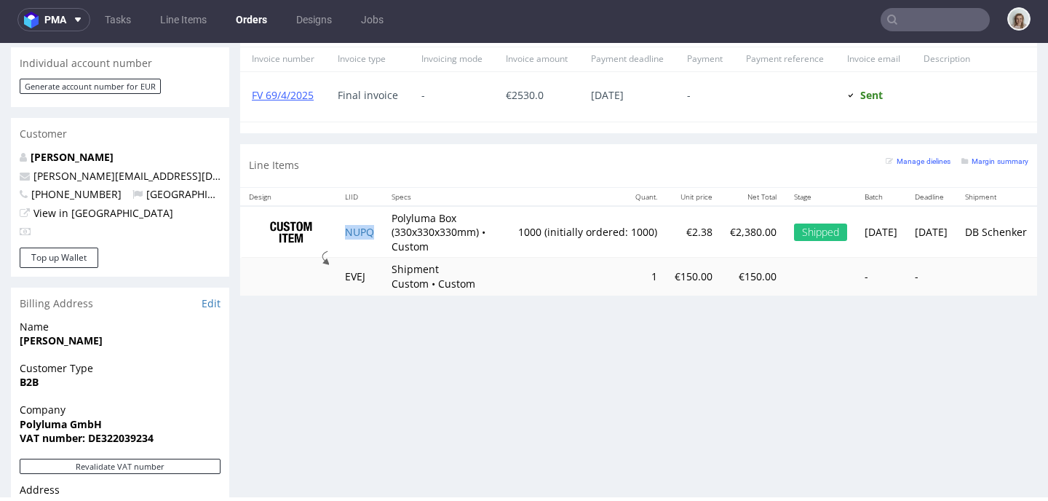
click at [377, 228] on td "NUPQ" at bounding box center [359, 232] width 47 height 52
click at [376, 228] on td "NUPQ" at bounding box center [359, 232] width 47 height 52
click at [382, 232] on tr "NUPQ Polyluma Box (330x330x330mm) • Custom 1000 (initially ordered: 1000) €2.38…" at bounding box center [649, 232] width 818 height 52
